Goal: Find specific page/section: Find specific page/section

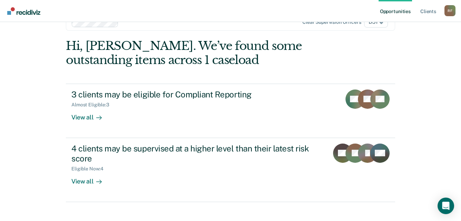
scroll to position [28, 0]
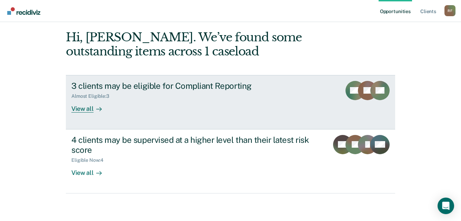
click at [83, 111] on div "View all" at bounding box center [90, 105] width 39 height 13
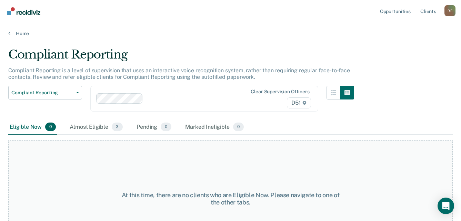
scroll to position [34, 0]
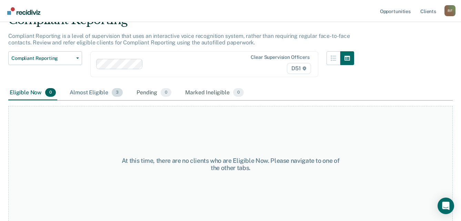
click at [98, 95] on div "Almost Eligible 3" at bounding box center [96, 93] width 56 height 15
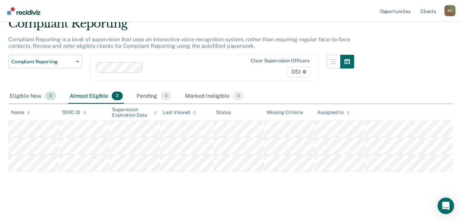
click at [32, 92] on div "Eligible Now 0" at bounding box center [32, 96] width 49 height 15
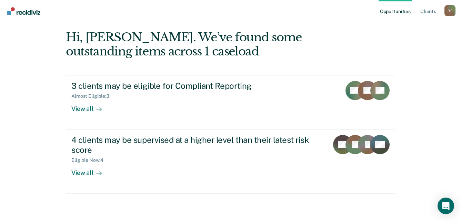
scroll to position [28, 0]
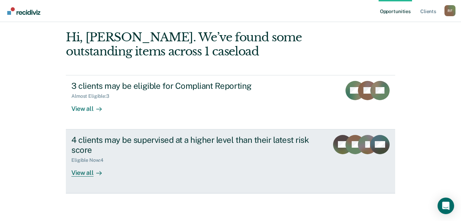
click at [78, 172] on div "View all" at bounding box center [90, 170] width 39 height 13
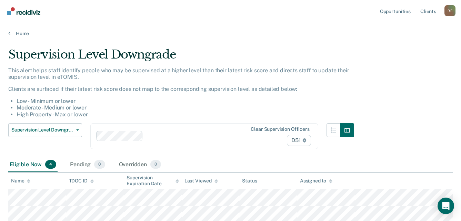
scroll to position [28, 0]
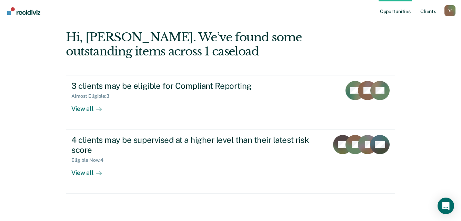
click at [433, 9] on link "Client s" at bounding box center [428, 11] width 19 height 22
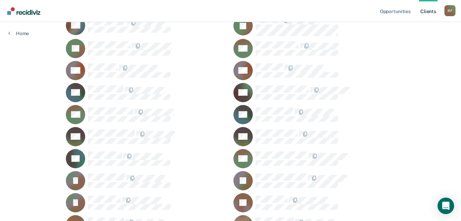
scroll to position [345, 0]
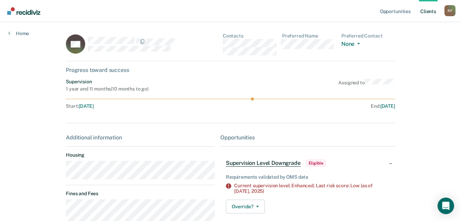
click at [222, 45] on div "KH Contacts Preferred Name Preferred Contact None Call Text Email None" at bounding box center [230, 47] width 329 height 28
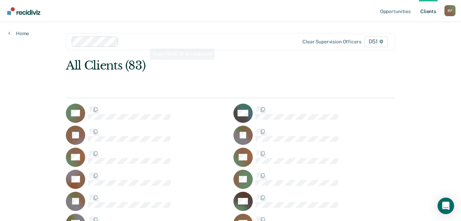
scroll to position [345, 0]
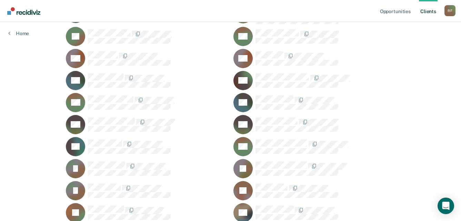
click at [452, 11] on div "R F" at bounding box center [450, 10] width 11 height 11
click at [409, 46] on link "Log Out" at bounding box center [423, 45] width 56 height 6
